Goal: Transaction & Acquisition: Subscribe to service/newsletter

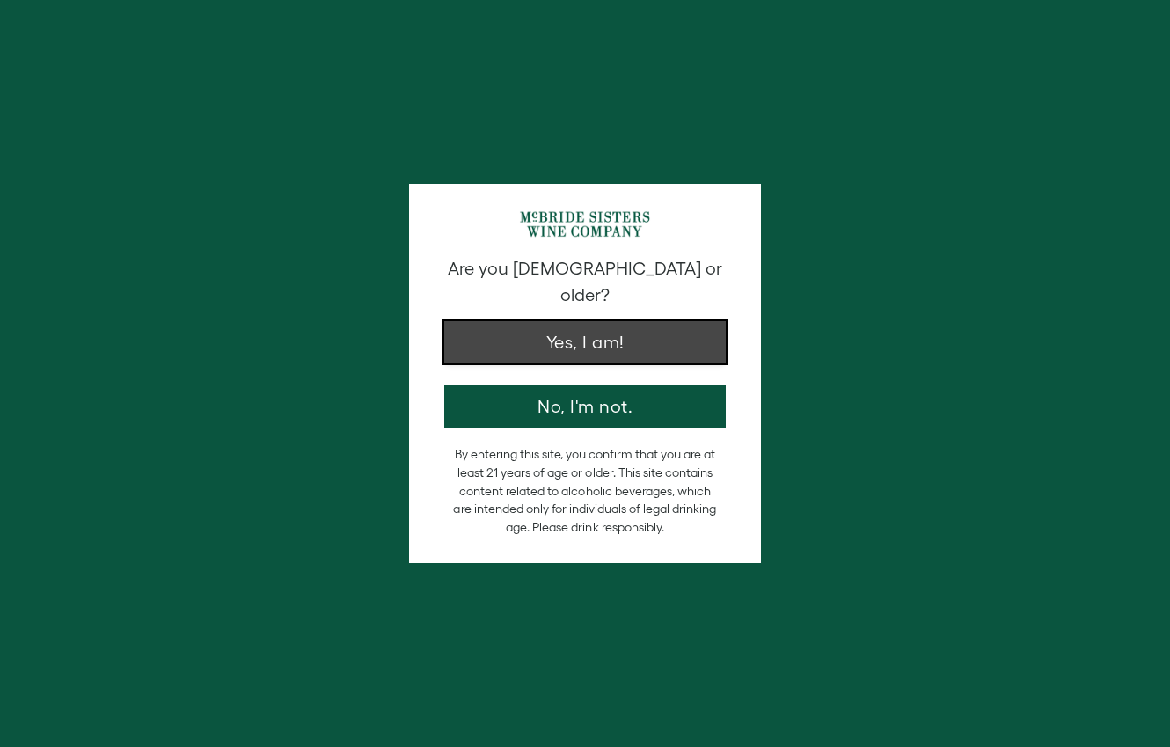
click at [646, 325] on button "Yes, I am!" at bounding box center [584, 342] width 281 height 42
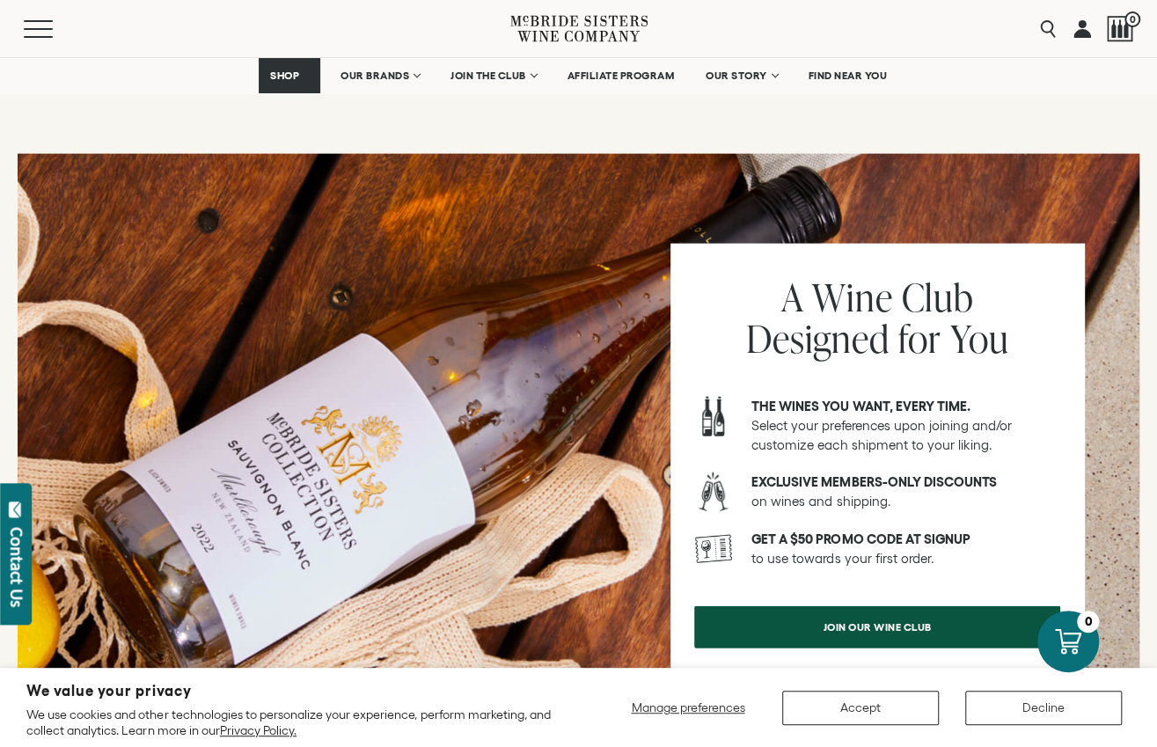
scroll to position [2057, 0]
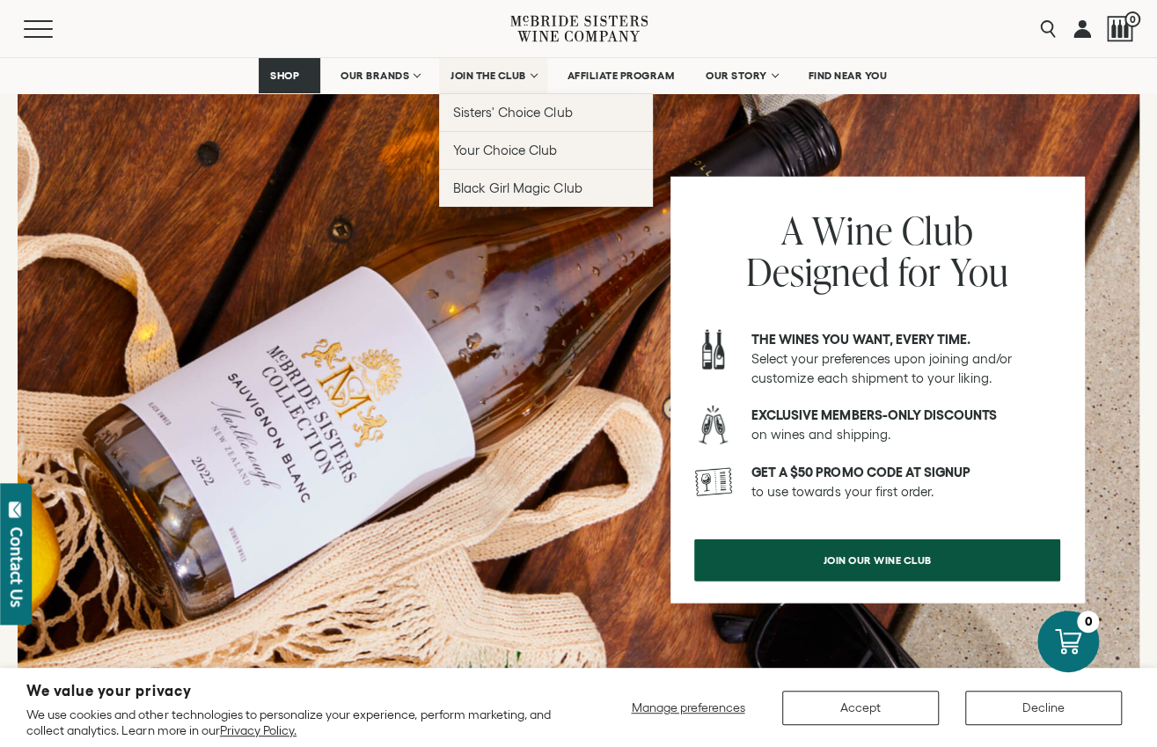
click at [512, 76] on span "JOIN THE CLUB" at bounding box center [488, 75] width 76 height 12
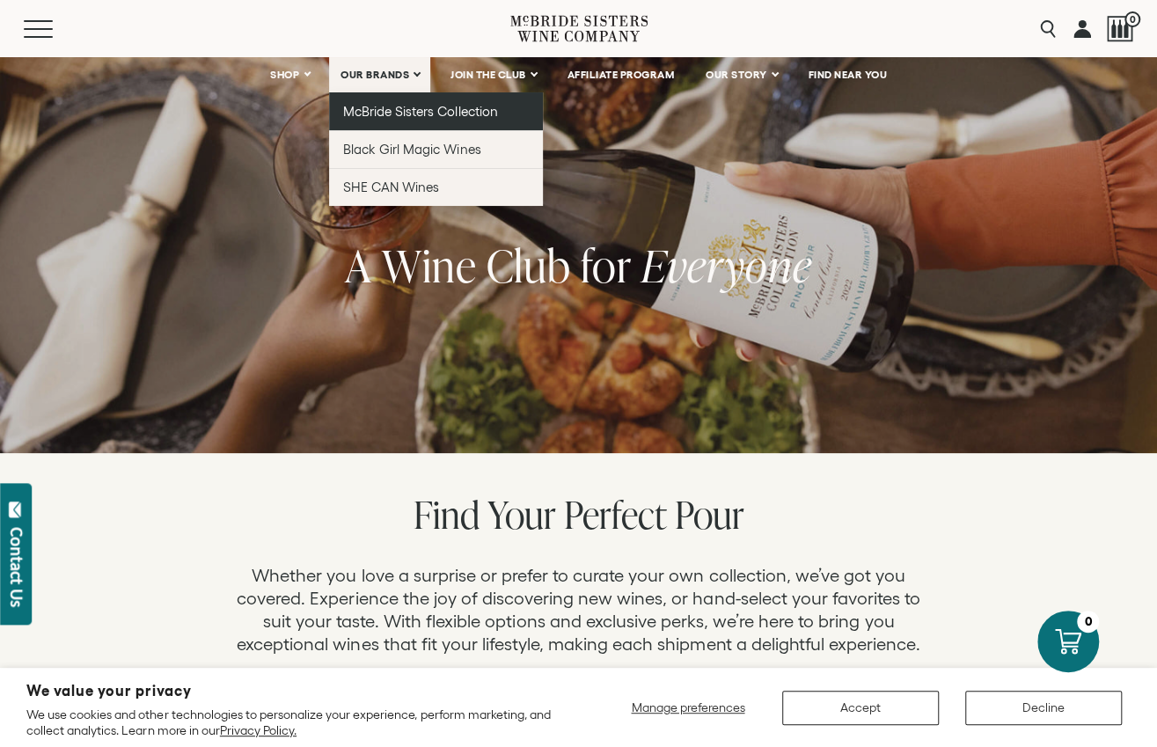
click at [380, 107] on span "McBride Sisters Collection" at bounding box center [420, 111] width 155 height 15
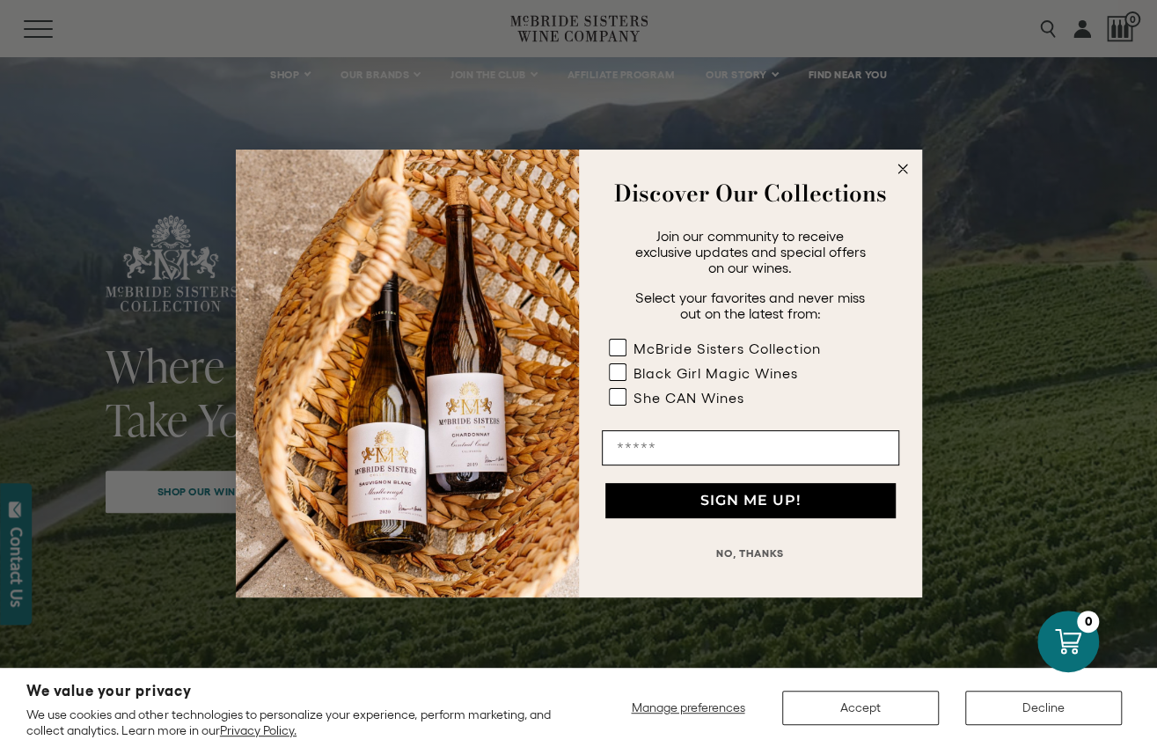
click at [909, 166] on circle "Close dialog" at bounding box center [902, 169] width 20 height 20
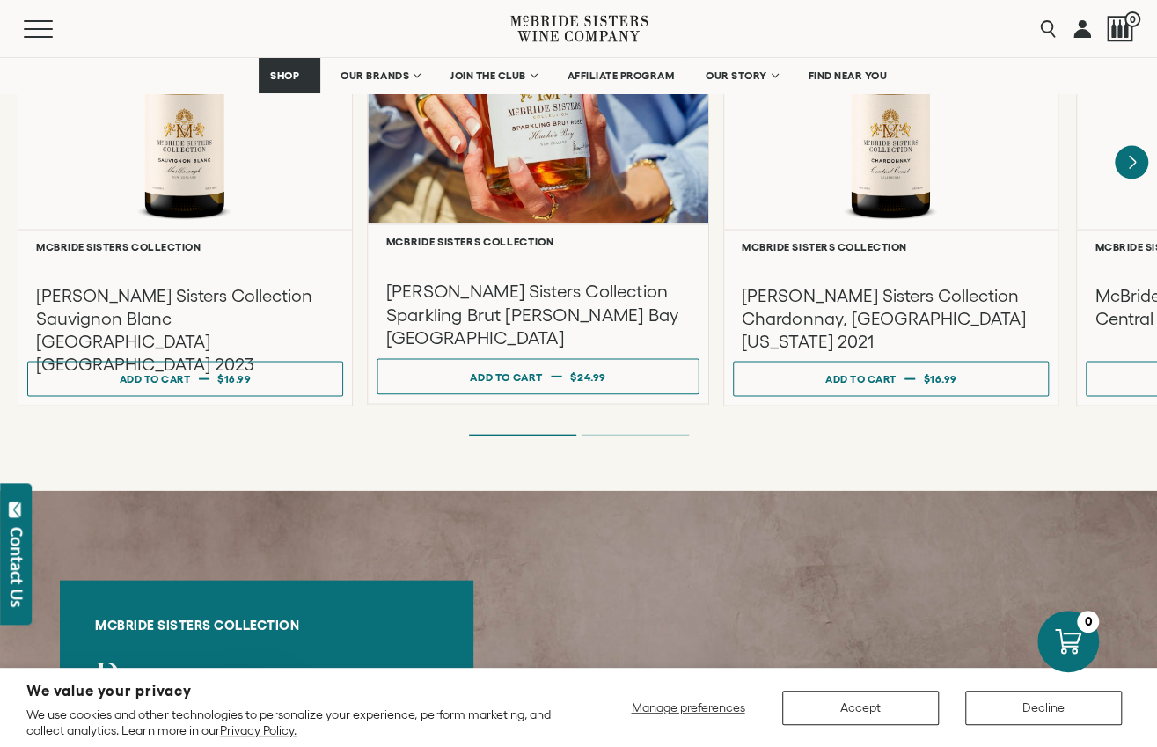
scroll to position [1697, 0]
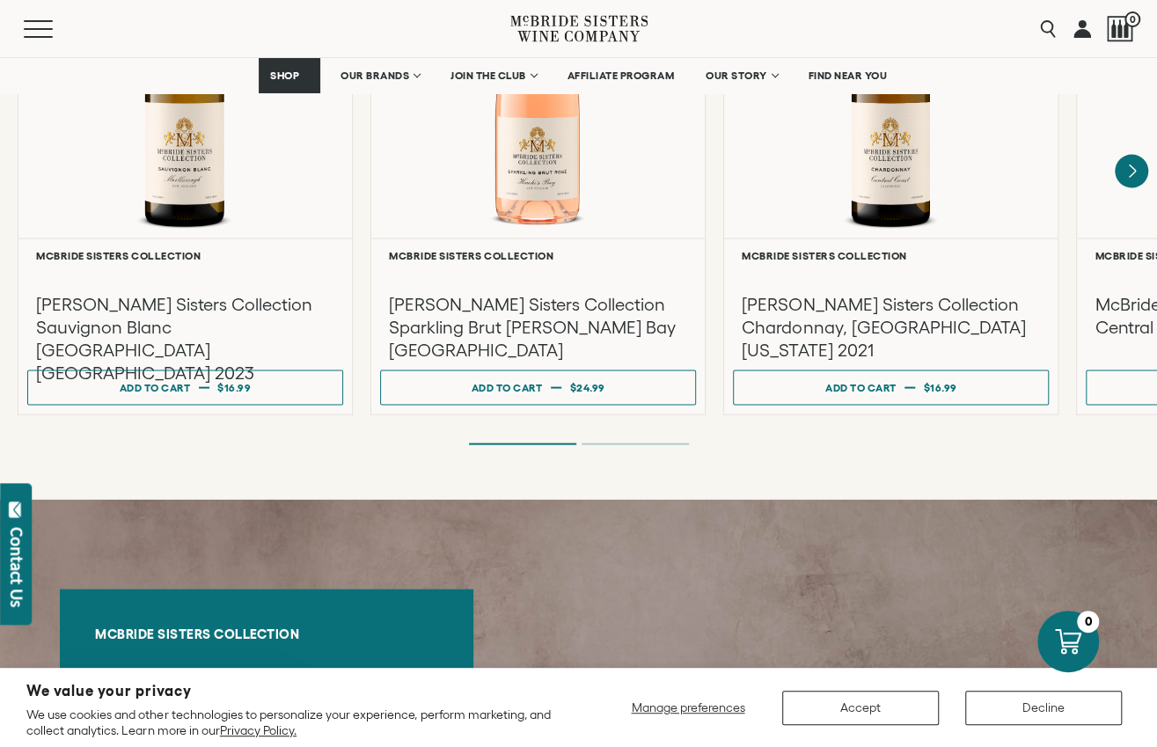
click at [624, 440] on ol at bounding box center [579, 443] width 704 height 7
click at [624, 442] on li "Page dot 2" at bounding box center [634, 443] width 107 height 2
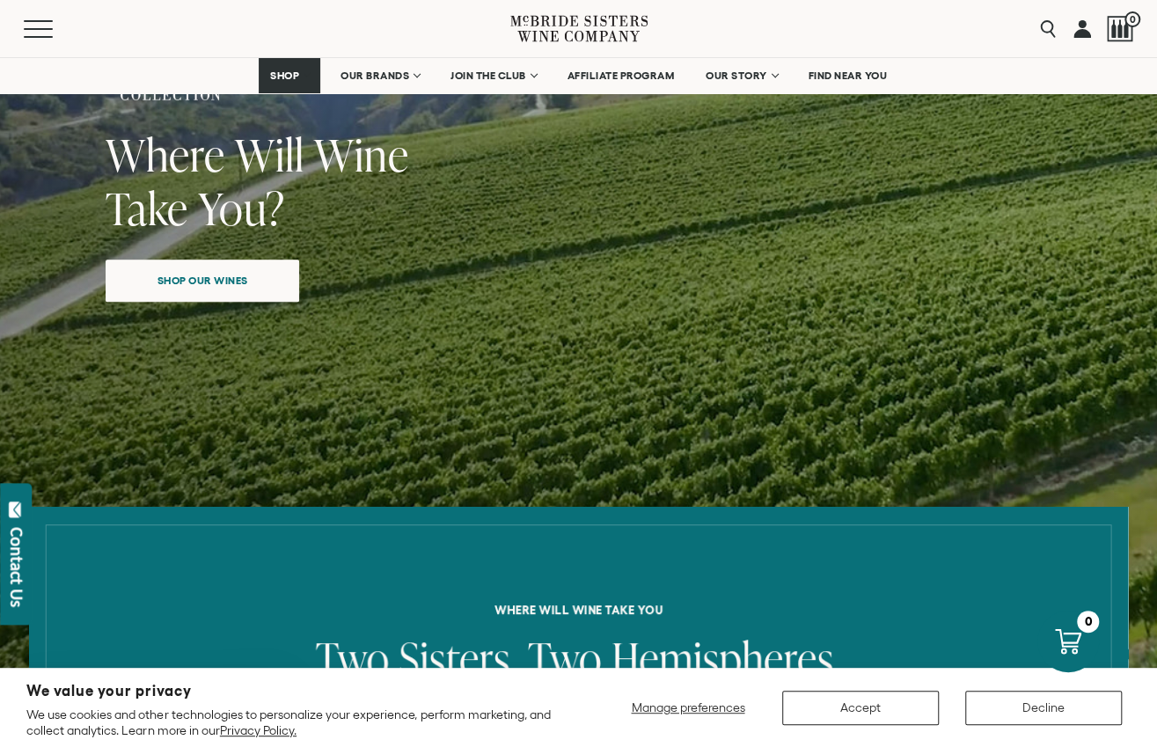
scroll to position [202, 0]
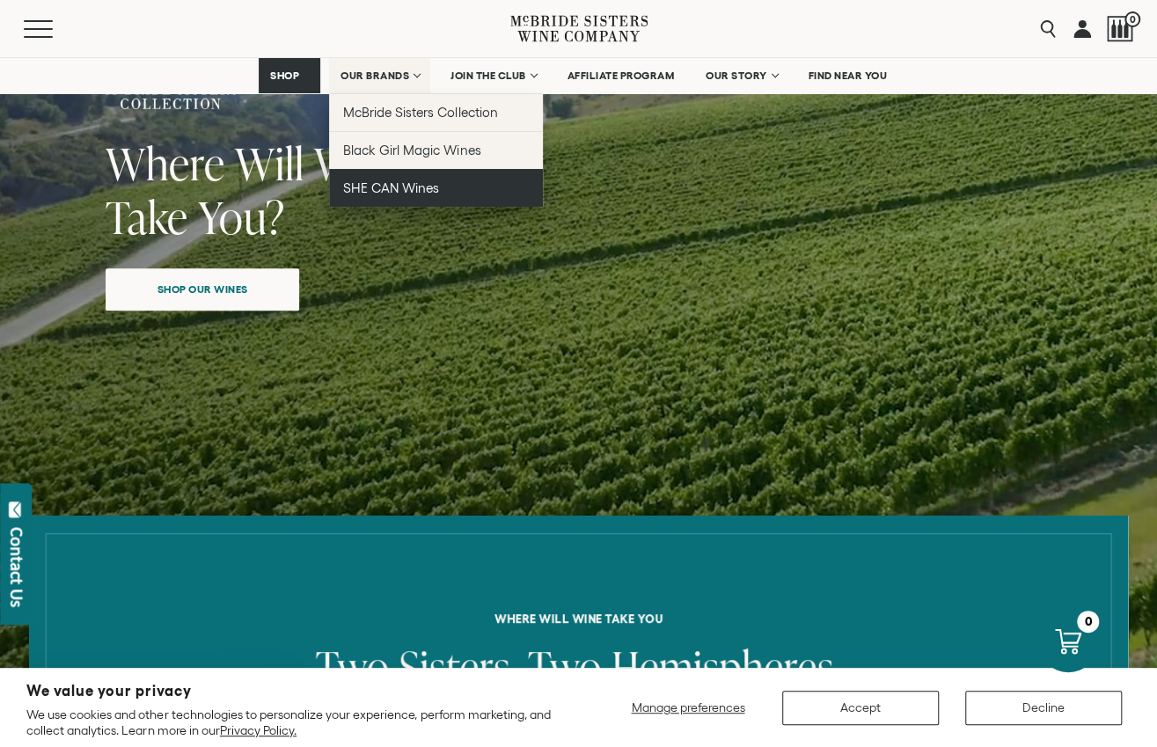
click at [376, 193] on span "SHE CAN Wines" at bounding box center [391, 187] width 96 height 15
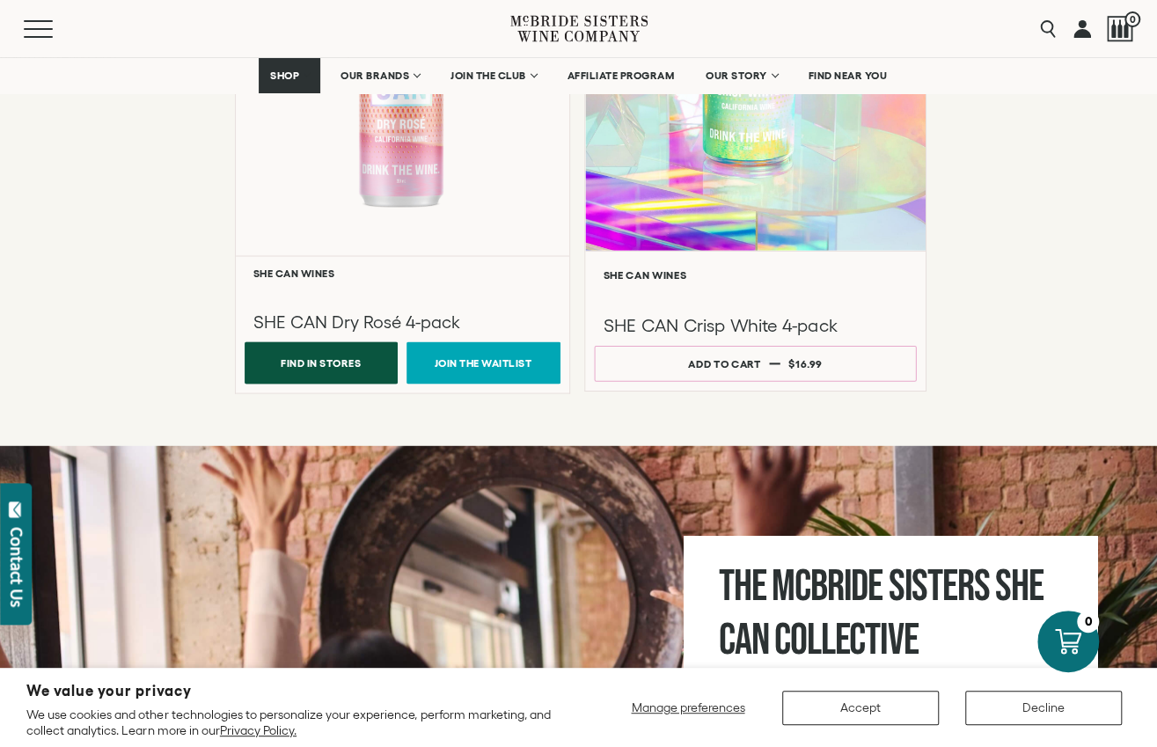
scroll to position [1410, 0]
